Goal: Information Seeking & Learning: Check status

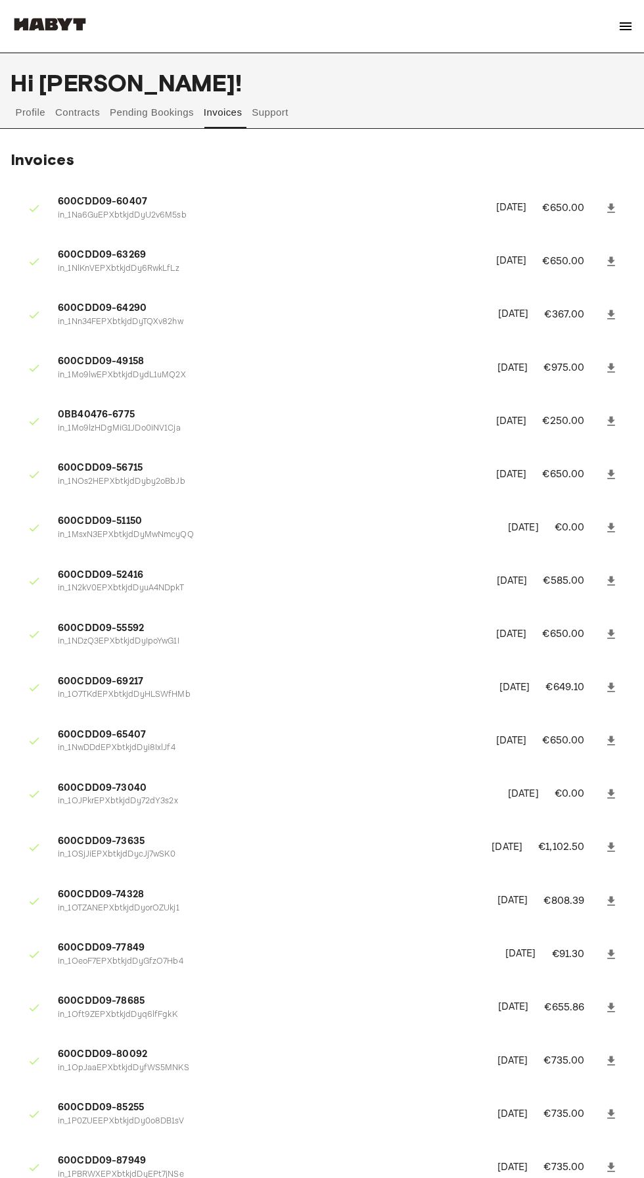
click at [74, 121] on button "Contracts" at bounding box center [78, 113] width 48 height 32
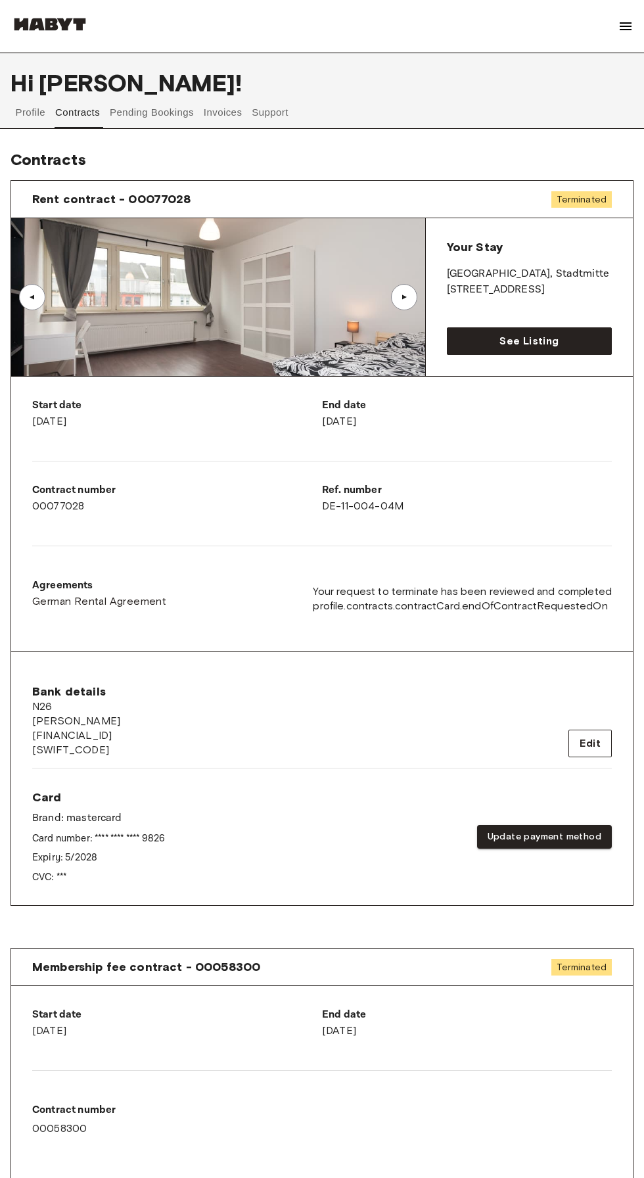
click at [281, 112] on button "Support" at bounding box center [270, 113] width 40 height 32
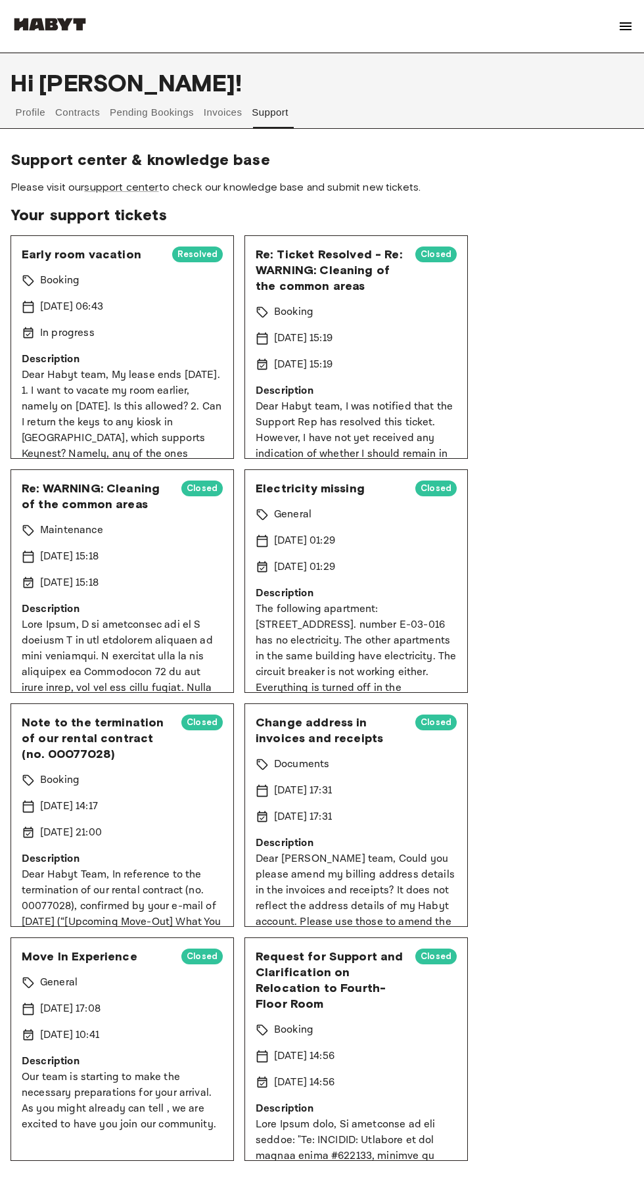
click at [143, 382] on p "Dear Habyt team, My lease ends [DATE]. 1. I want to vacate my room earlier, nam…" at bounding box center [122, 446] width 201 height 158
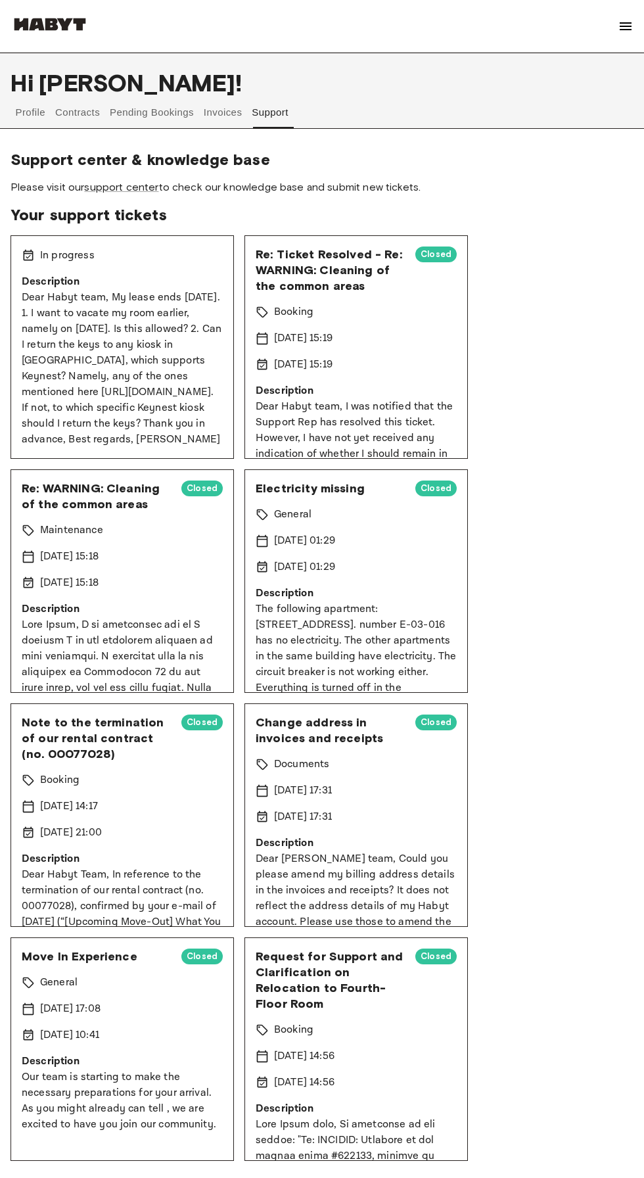
click at [156, 311] on p "Dear Habyt team, My lease ends [DATE]. 1. I want to vacate my room earlier, nam…" at bounding box center [122, 369] width 201 height 158
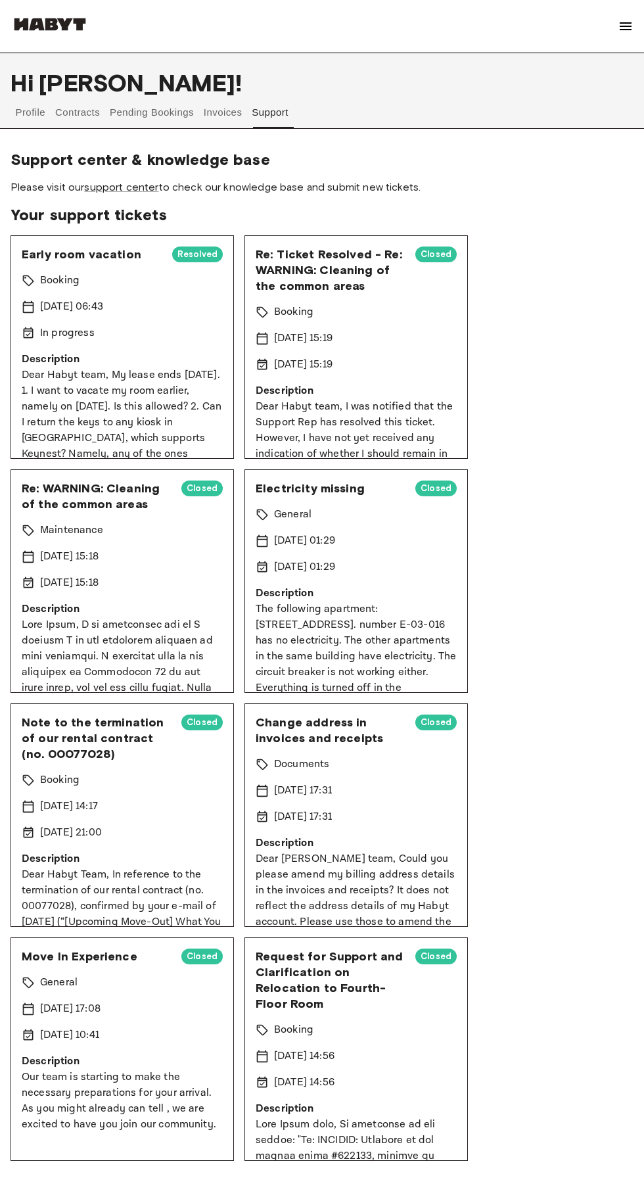
click at [91, 252] on span "Early room vacation" at bounding box center [92, 254] width 140 height 16
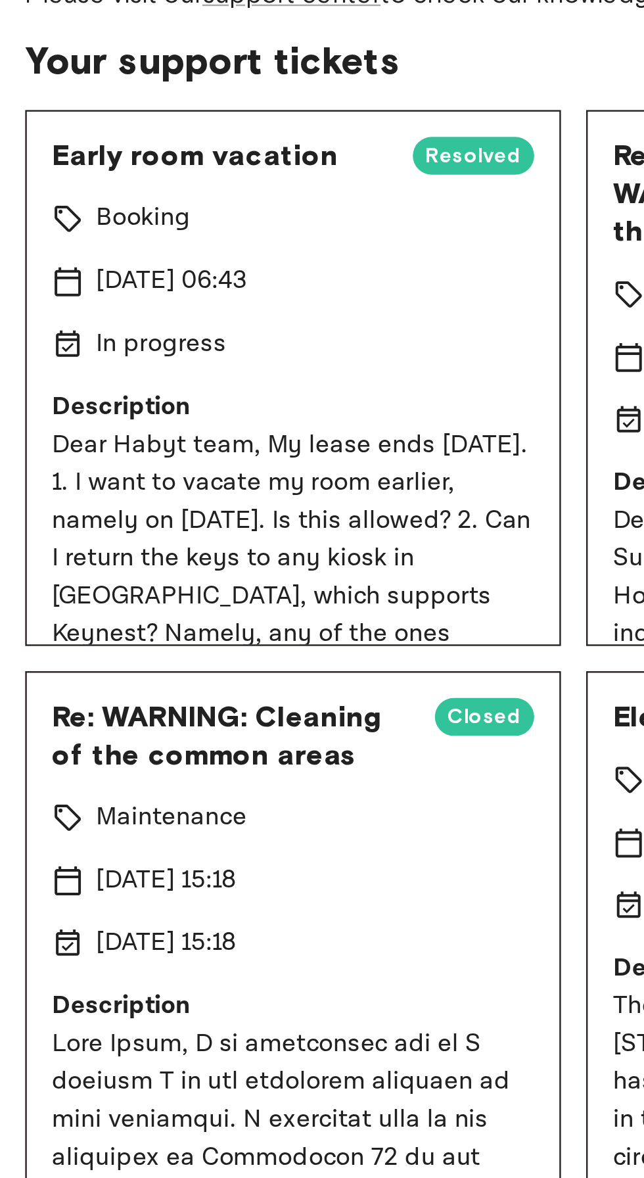
click at [197, 255] on span "Resolved" at bounding box center [197, 254] width 51 height 13
click at [89, 253] on span "Early room vacation" at bounding box center [92, 254] width 140 height 16
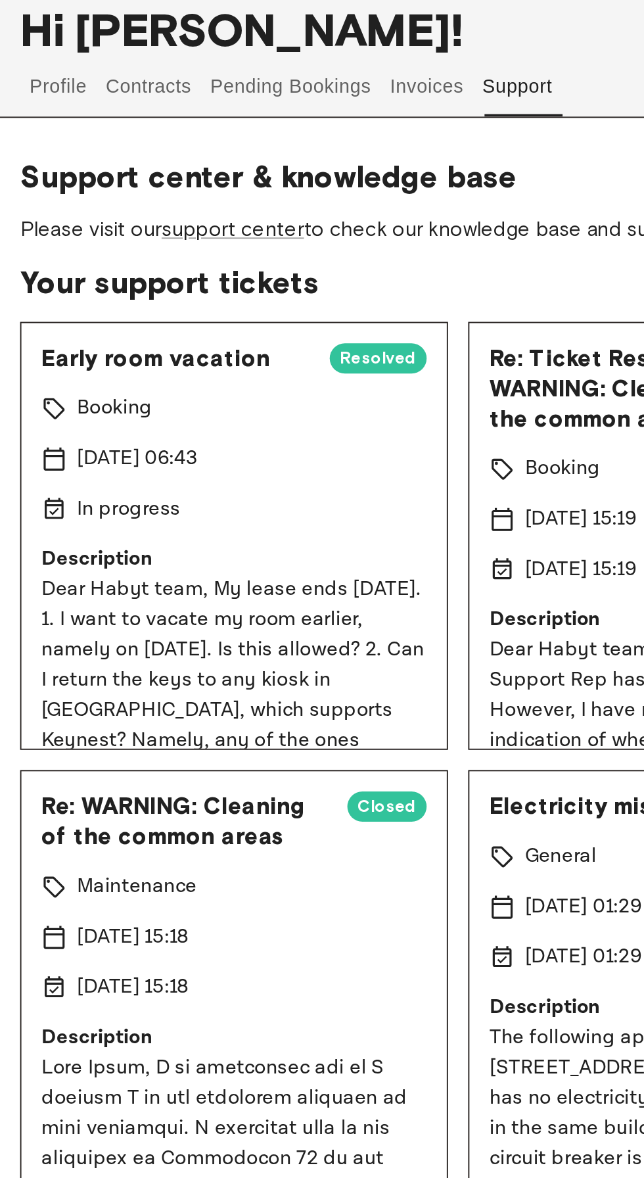
click at [137, 187] on link "support center" at bounding box center [121, 187] width 74 height 12
click at [208, 250] on span "Resolved" at bounding box center [197, 254] width 51 height 13
click at [91, 254] on span "Early room vacation" at bounding box center [92, 254] width 140 height 16
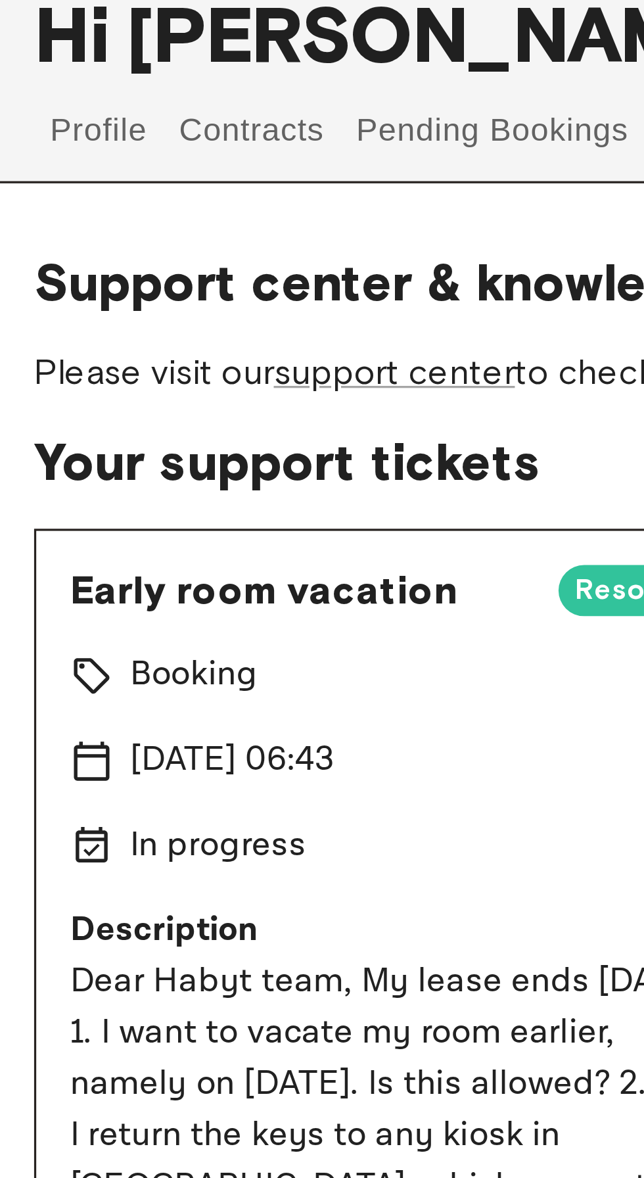
click at [30, 206] on span "Your support tickets" at bounding box center [322, 215] width 623 height 20
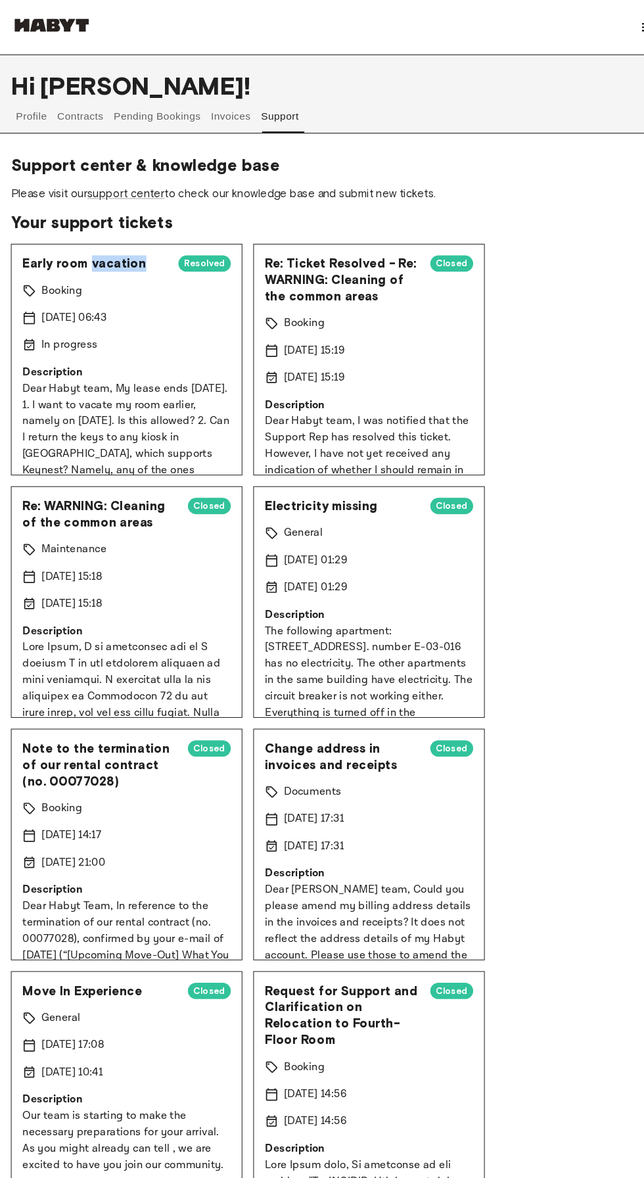
click at [189, 356] on p "Description" at bounding box center [122, 360] width 201 height 16
click at [89, 315] on div "Early room vacation Resolved Booking [DATE] 06:43 In progress Description Dear …" at bounding box center [122, 346] width 223 height 223
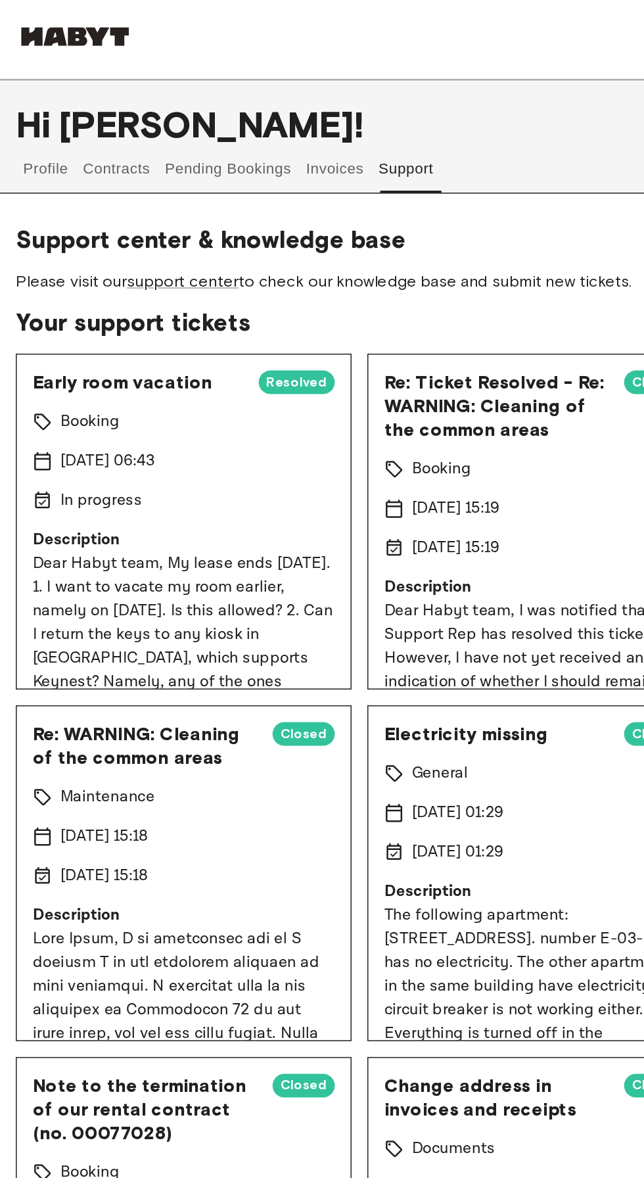
click at [310, 267] on span "Re: Ticket Resolved - Re: WARNING: Cleaning of the common areas" at bounding box center [330, 269] width 149 height 47
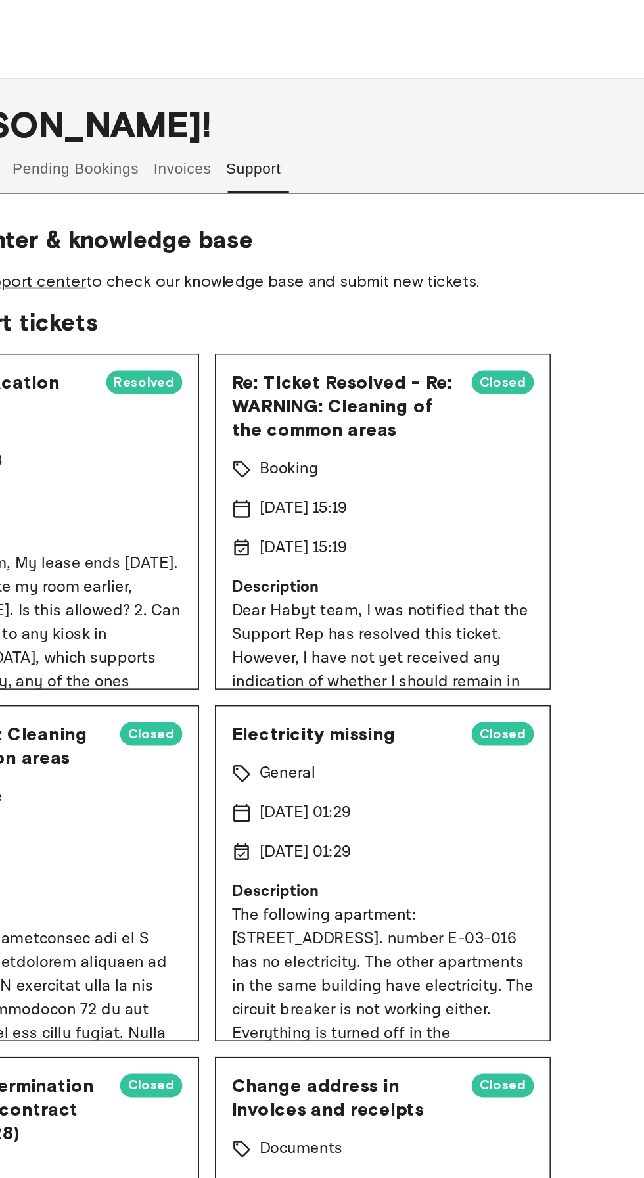
click at [441, 264] on div "Re: Ticket Resolved - Re: WARNING: Cleaning of the common areas Closed" at bounding box center [356, 269] width 201 height 47
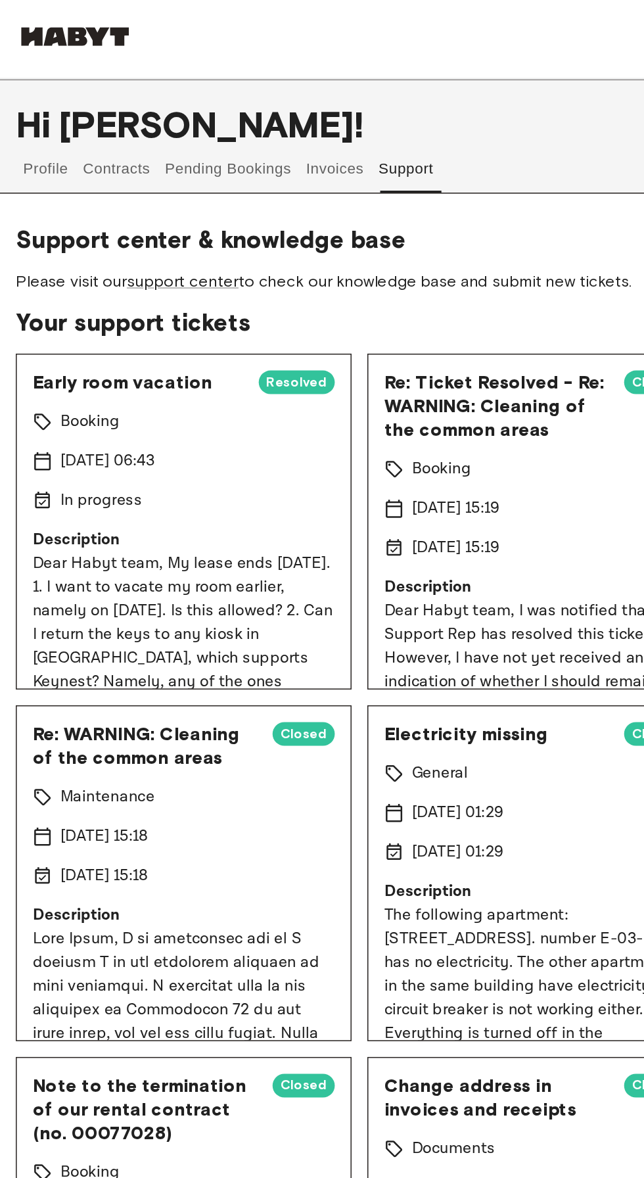
click at [207, 252] on span "Resolved" at bounding box center [197, 254] width 51 height 13
click at [112, 255] on span "Early room vacation" at bounding box center [92, 254] width 140 height 16
click at [58, 294] on div "Early room vacation Resolved Booking [DATE] 06:43 In progress Description Dear …" at bounding box center [122, 346] width 223 height 223
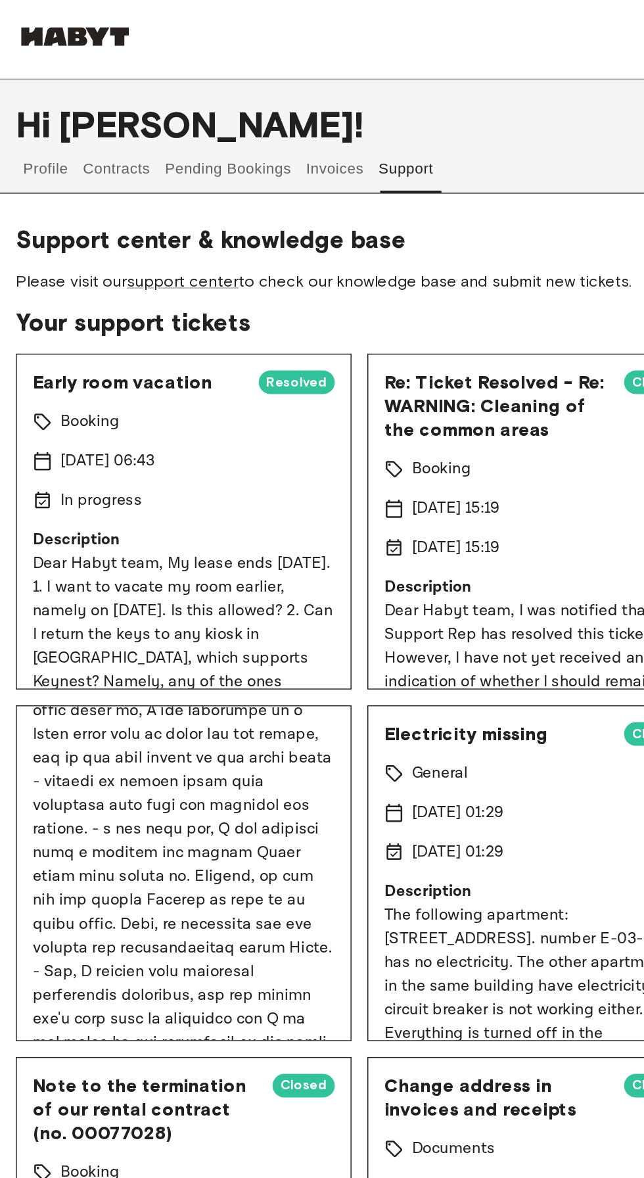
scroll to position [266, 0]
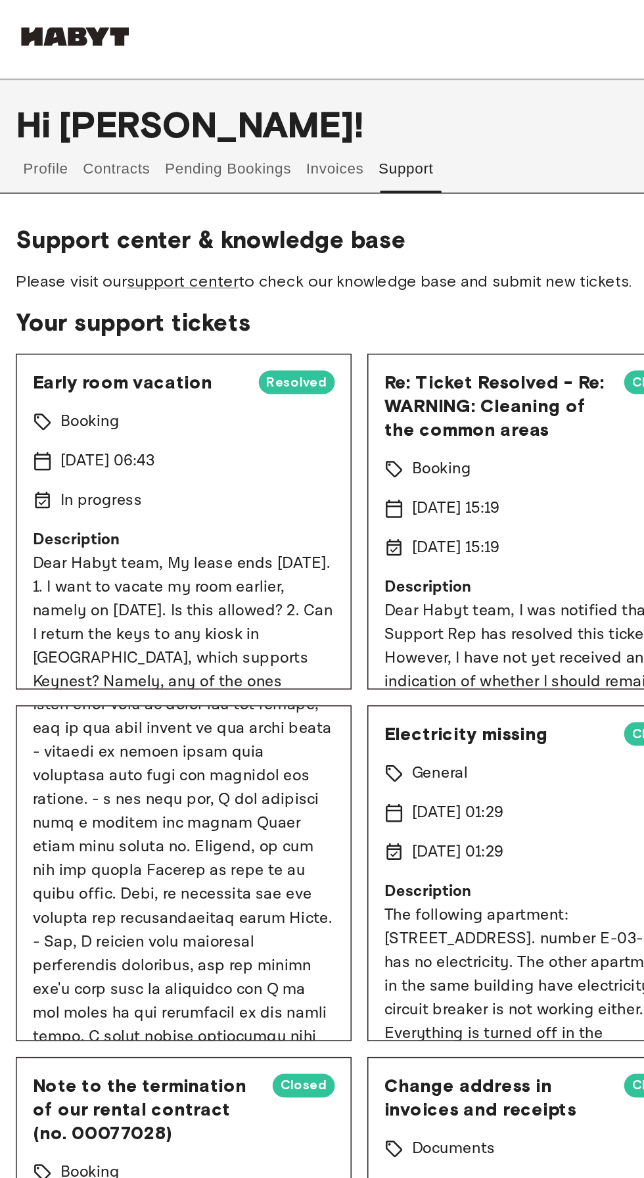
click at [335, 482] on span "Electricity missing" at bounding box center [330, 488] width 149 height 16
click at [312, 487] on span "Electricity missing" at bounding box center [330, 488] width 149 height 16
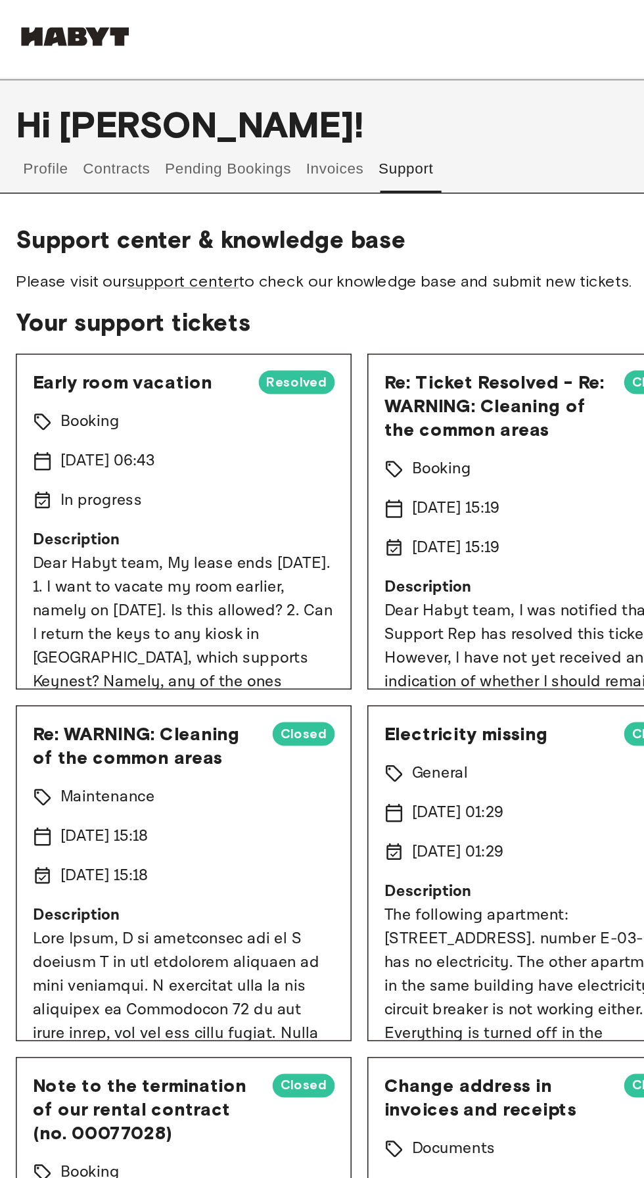
click at [82, 498] on span "Re: WARNING: Cleaning of the common areas" at bounding box center [96, 496] width 149 height 32
